Goal: Navigation & Orientation: Find specific page/section

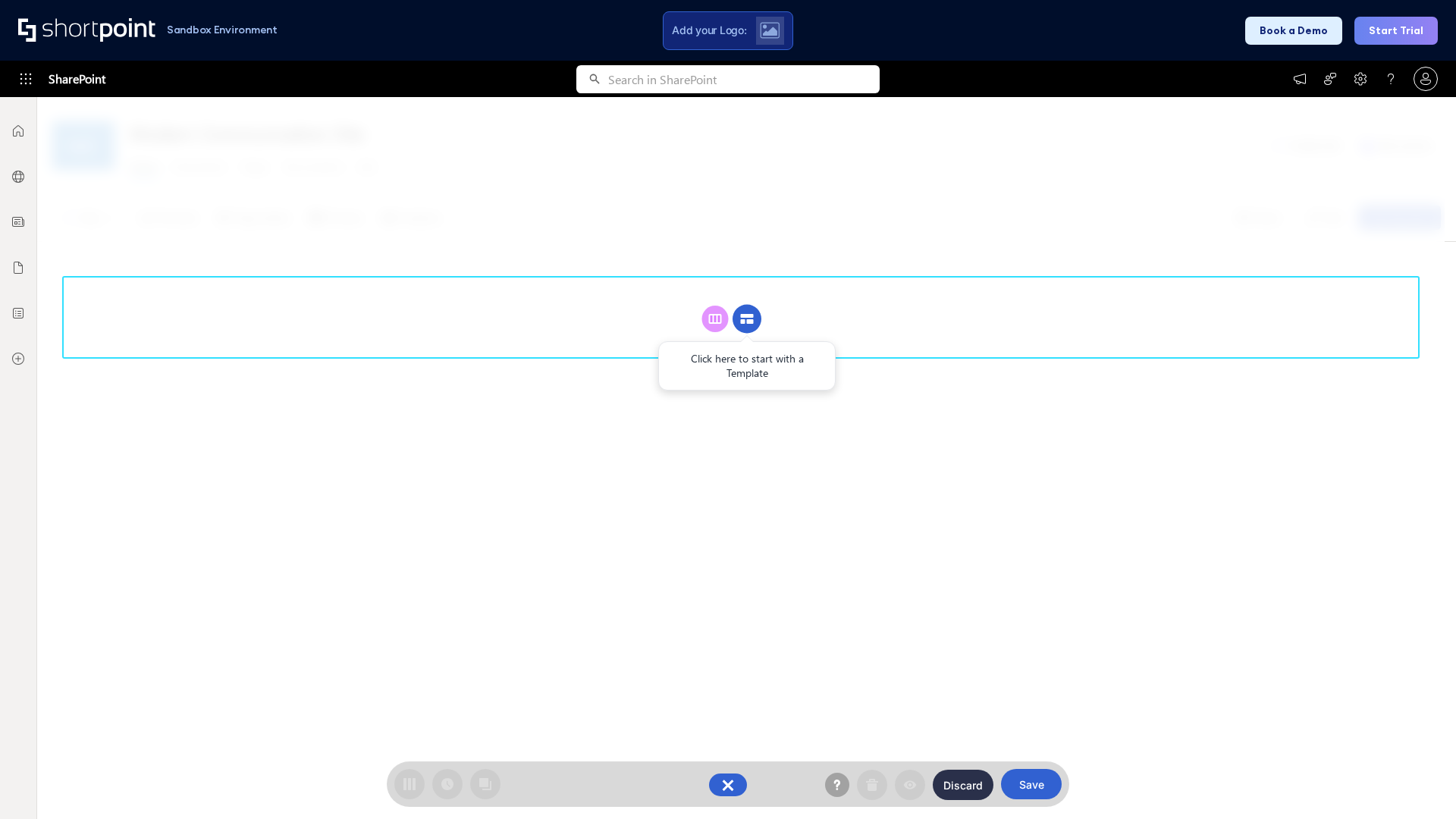
click at [747, 305] on circle at bounding box center [747, 319] width 29 height 29
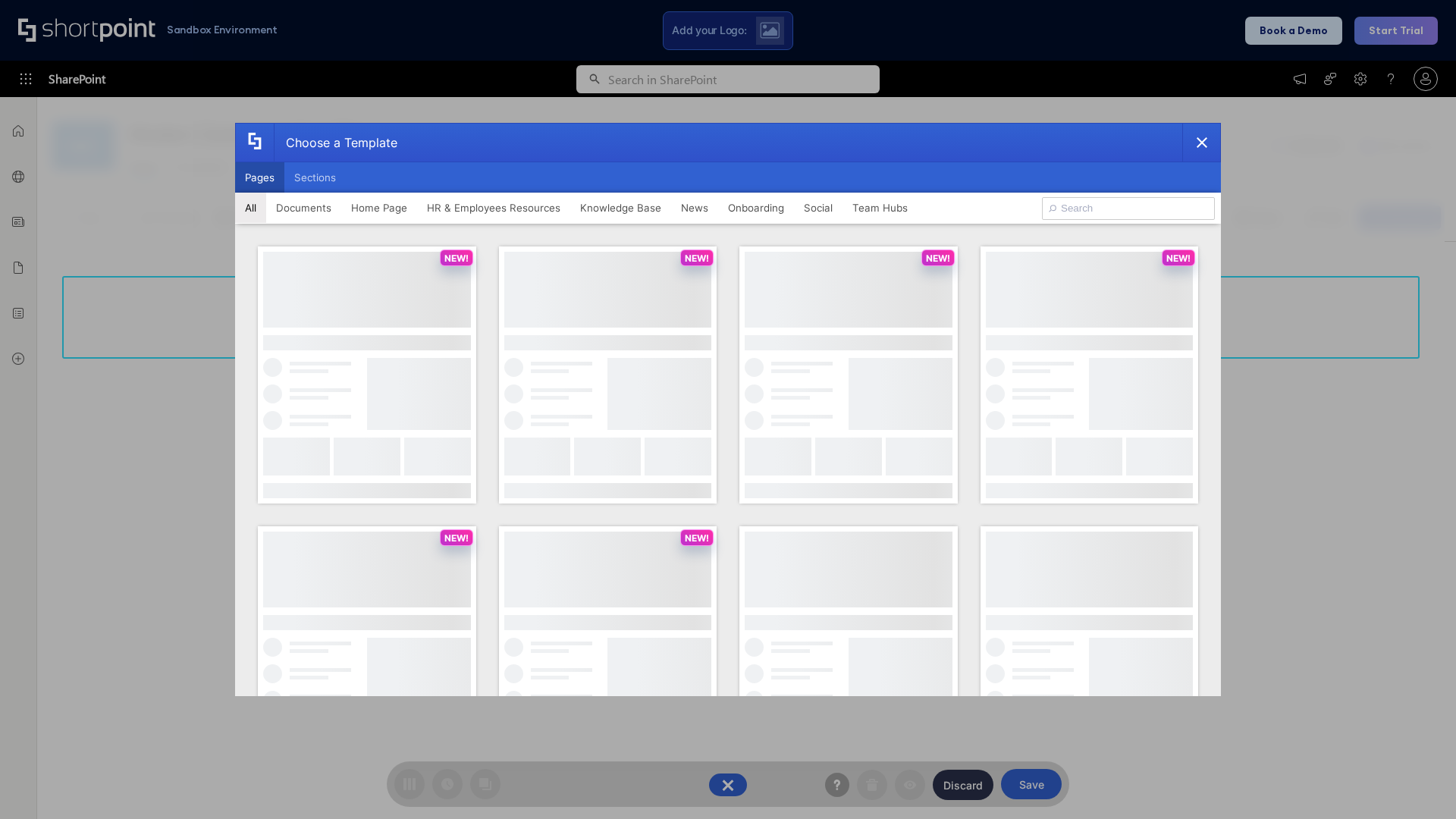
scroll to position [208, 0]
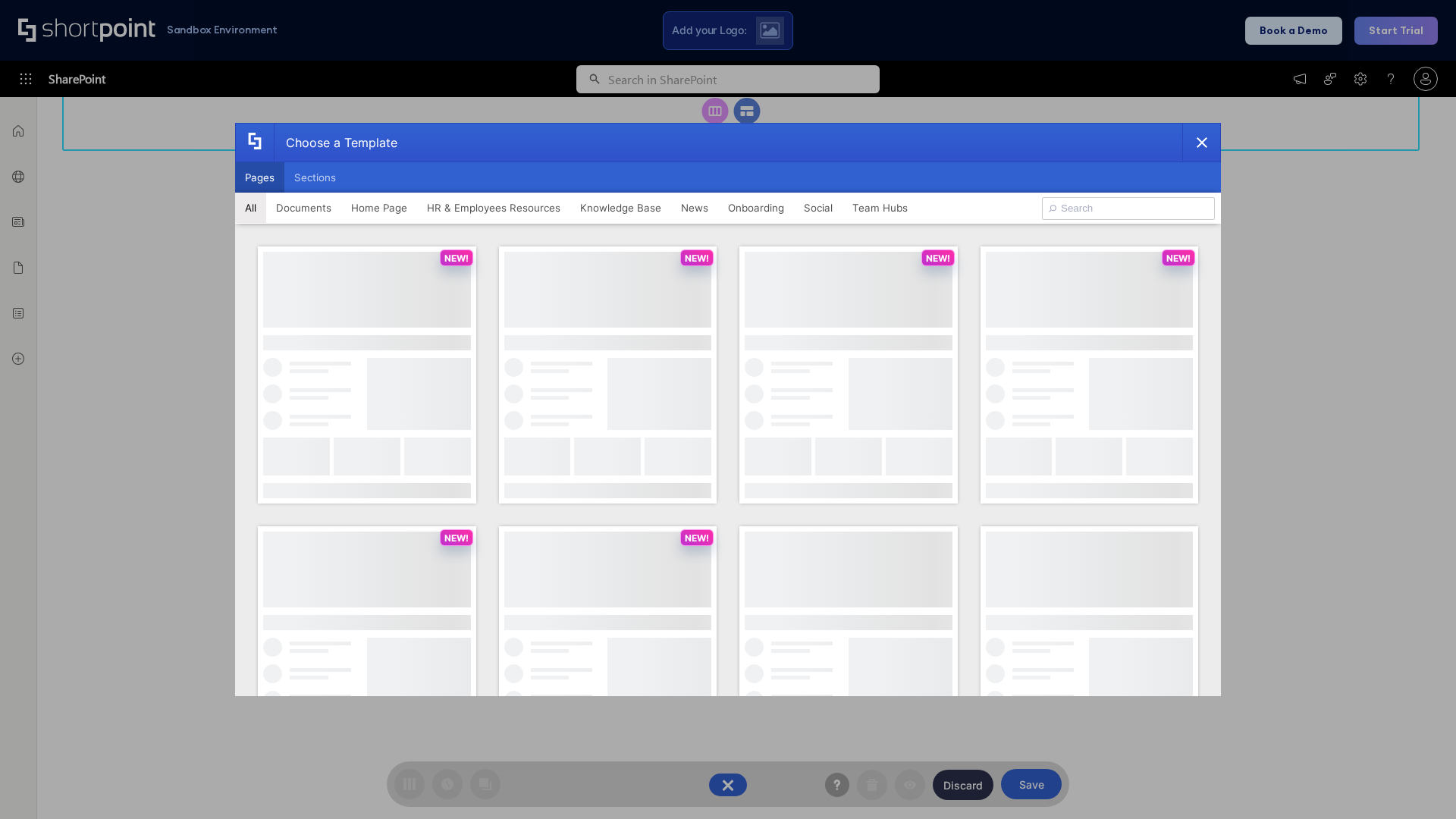
click at [259, 177] on button "Pages" at bounding box center [260, 177] width 49 height 31
type input "Documents 2"
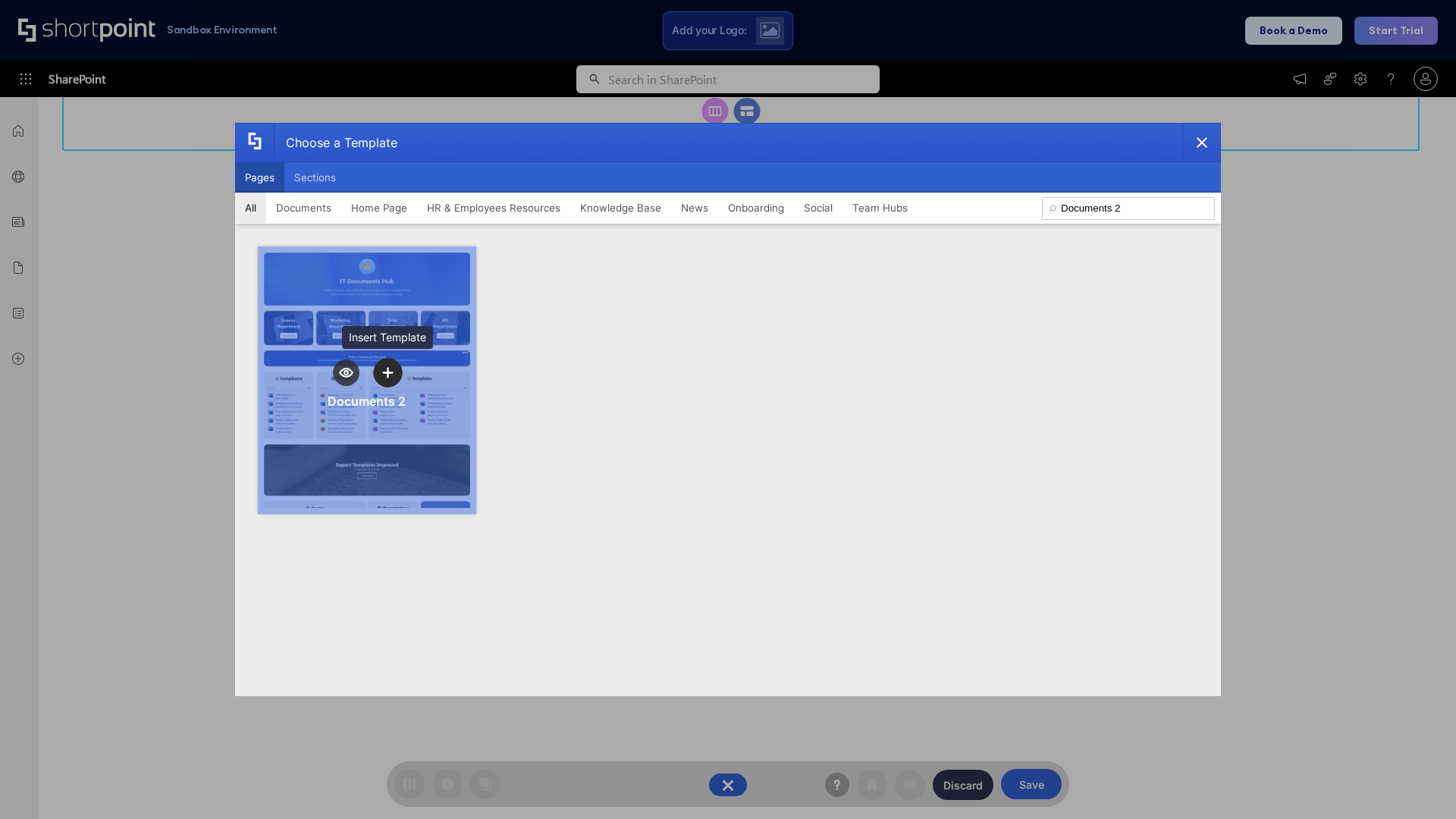
click at [388, 372] on icon "template selector" at bounding box center [387, 372] width 11 height 11
